Goal: Information Seeking & Learning: Learn about a topic

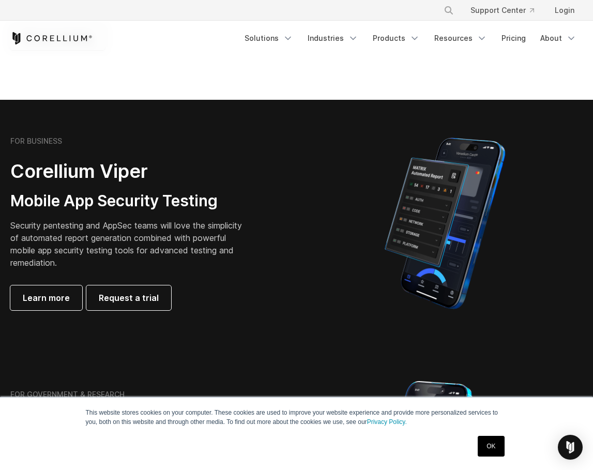
scroll to position [155, 0]
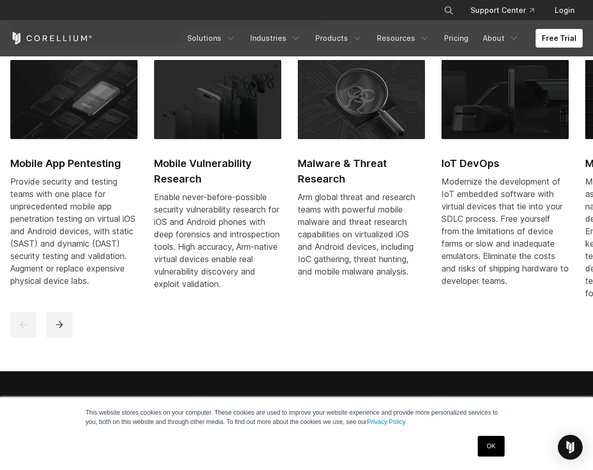
scroll to position [621, 0]
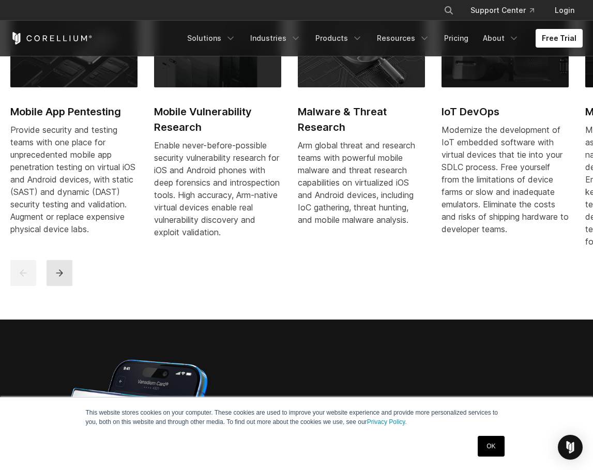
click at [60, 278] on icon "next" at bounding box center [59, 273] width 10 height 10
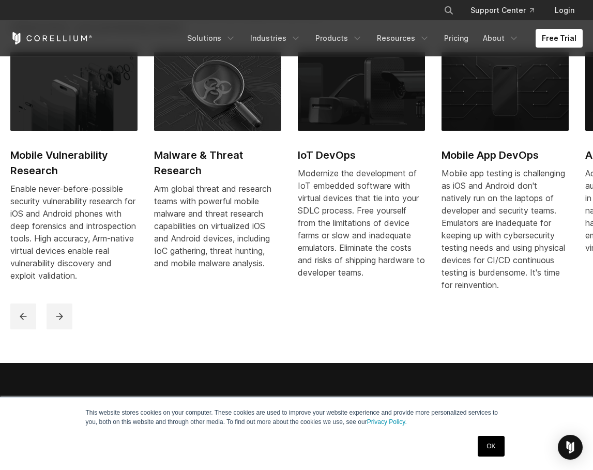
scroll to position [517, 0]
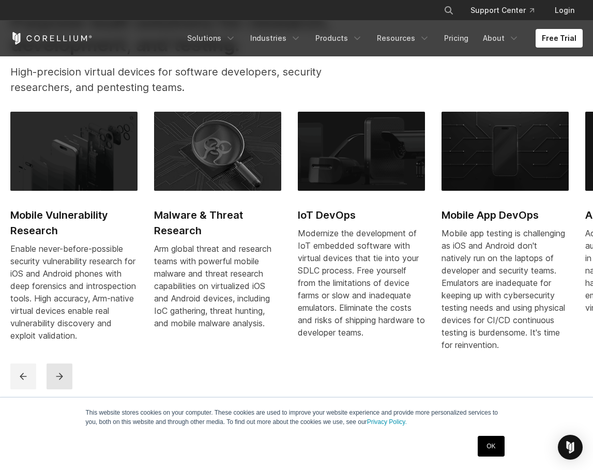
click at [60, 382] on icon "next" at bounding box center [59, 376] width 10 height 10
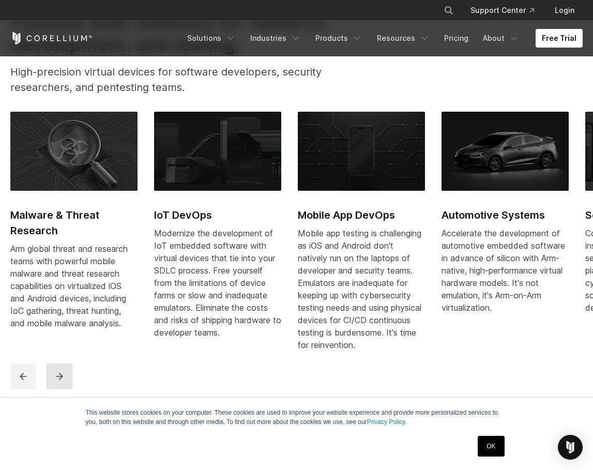
click at [60, 382] on icon "next" at bounding box center [59, 376] width 10 height 10
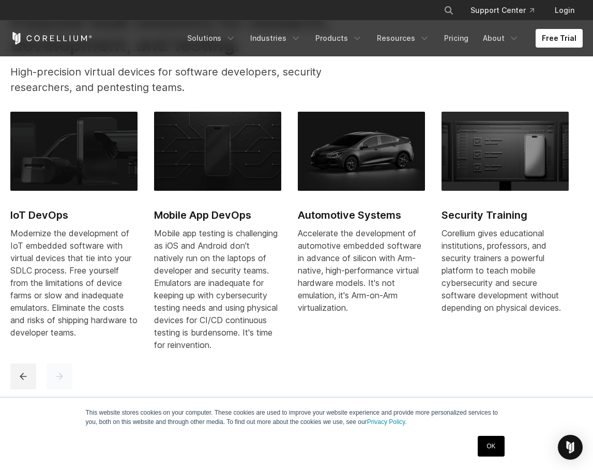
click at [60, 382] on icon "next" at bounding box center [59, 376] width 10 height 10
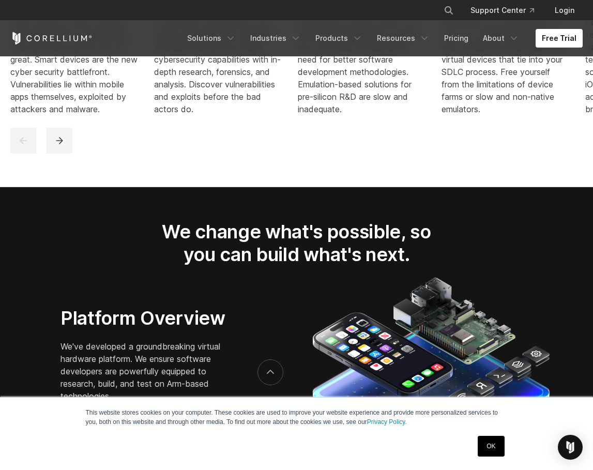
scroll to position [1500, 0]
